Goal: Information Seeking & Learning: Learn about a topic

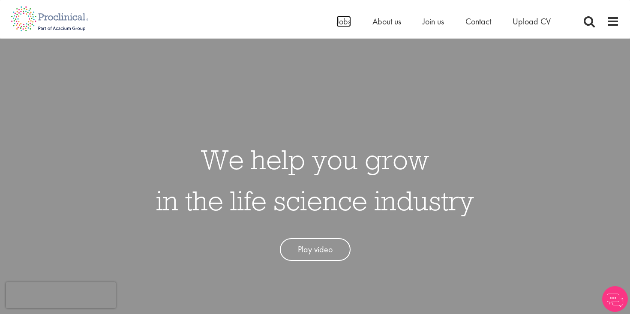
click at [343, 22] on span "Jobs" at bounding box center [344, 21] width 15 height 11
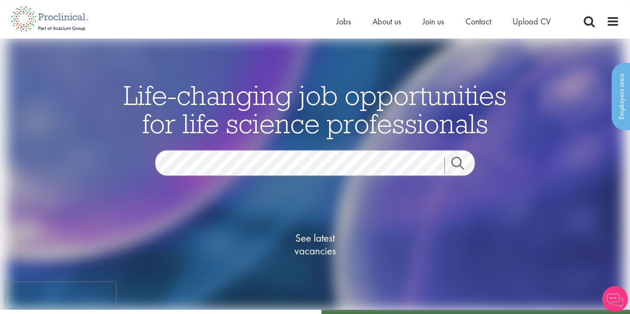
click at [453, 163] on link "Search" at bounding box center [463, 165] width 37 height 17
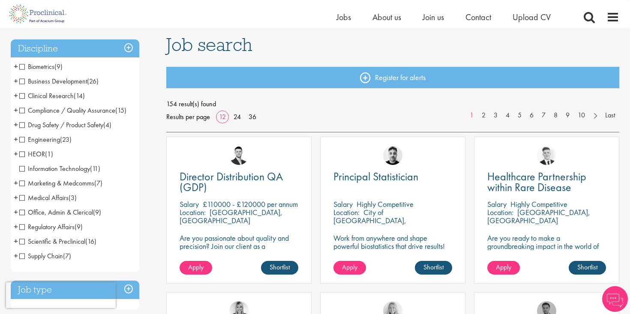
scroll to position [56, 0]
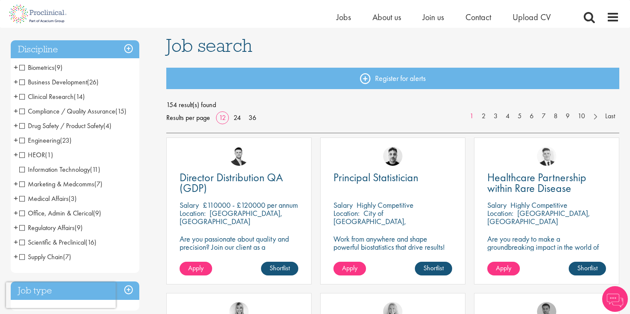
click at [114, 47] on h3 "Discipline" at bounding box center [75, 49] width 129 height 18
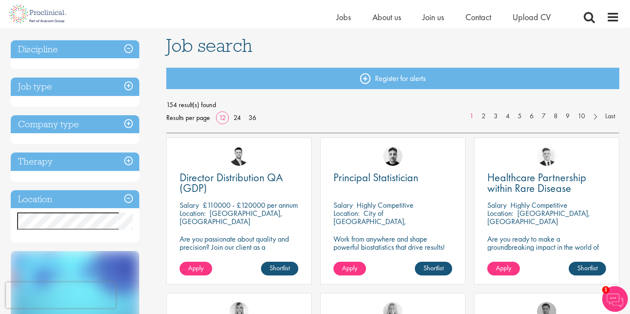
click at [80, 201] on h3 "Location" at bounding box center [75, 199] width 129 height 18
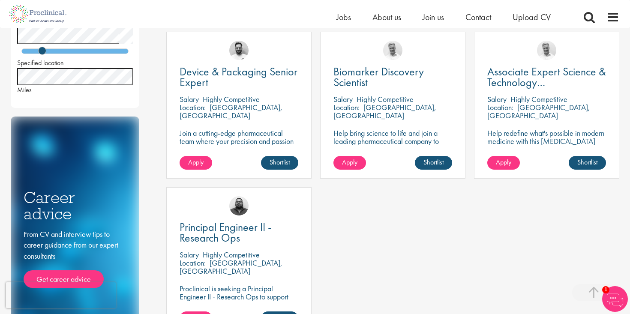
scroll to position [302, 0]
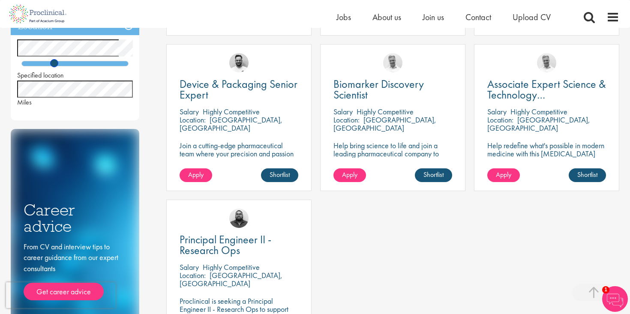
drag, startPoint x: 42, startPoint y: 63, endPoint x: 59, endPoint y: 63, distance: 16.3
click at [58, 63] on span at bounding box center [54, 63] width 8 height 8
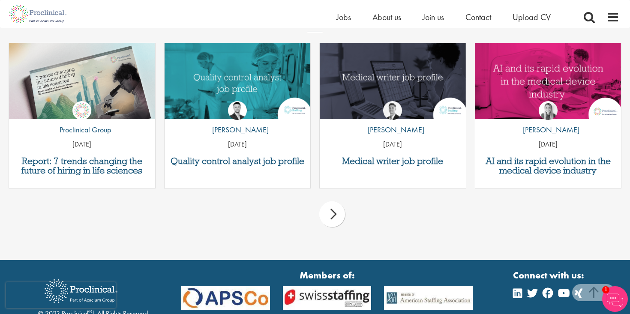
scroll to position [889, 0]
